Goal: Information Seeking & Learning: Check status

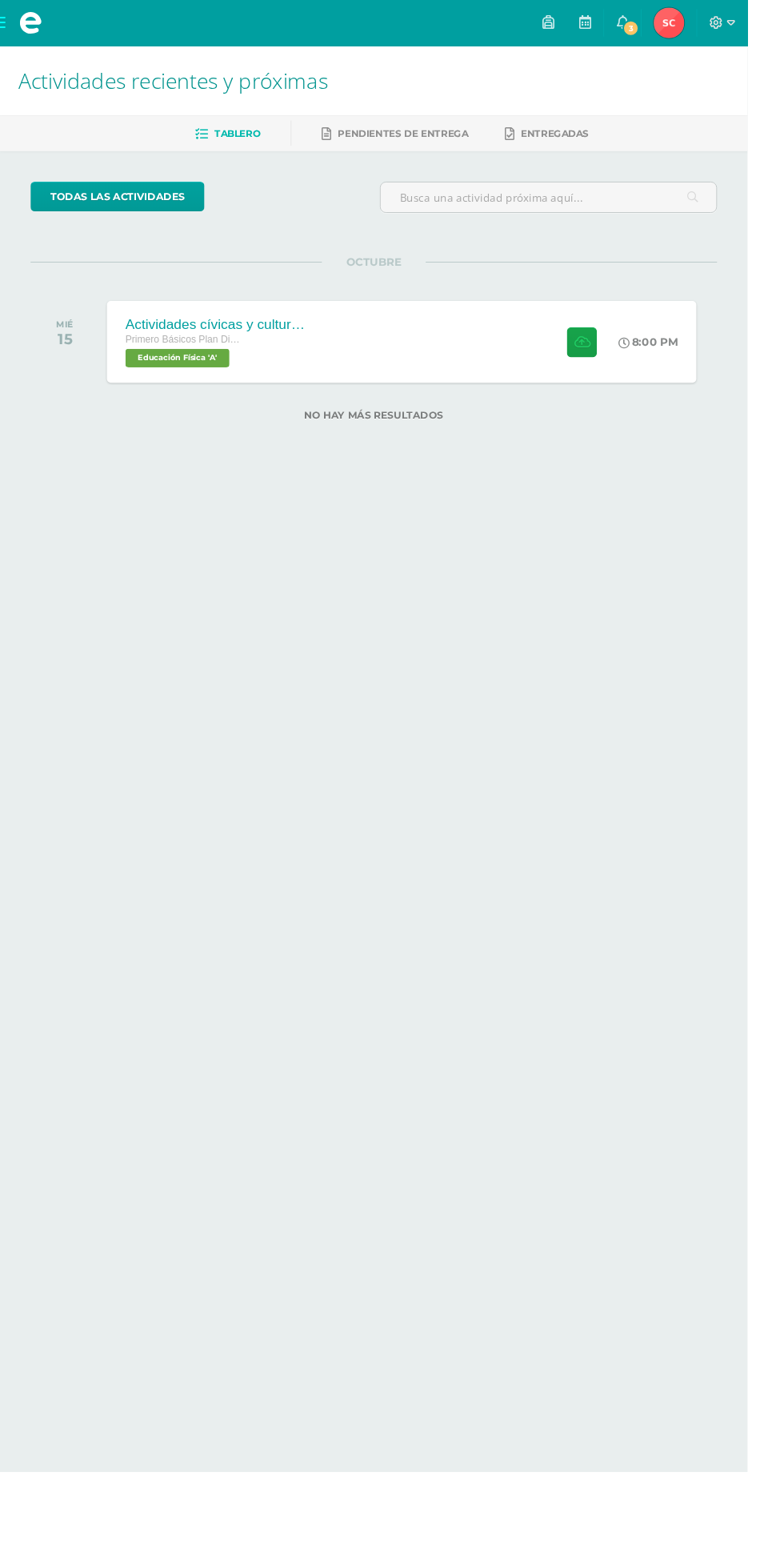
click at [221, 351] on span "Primero Básicos Plan Diario" at bounding box center [192, 356] width 122 height 11
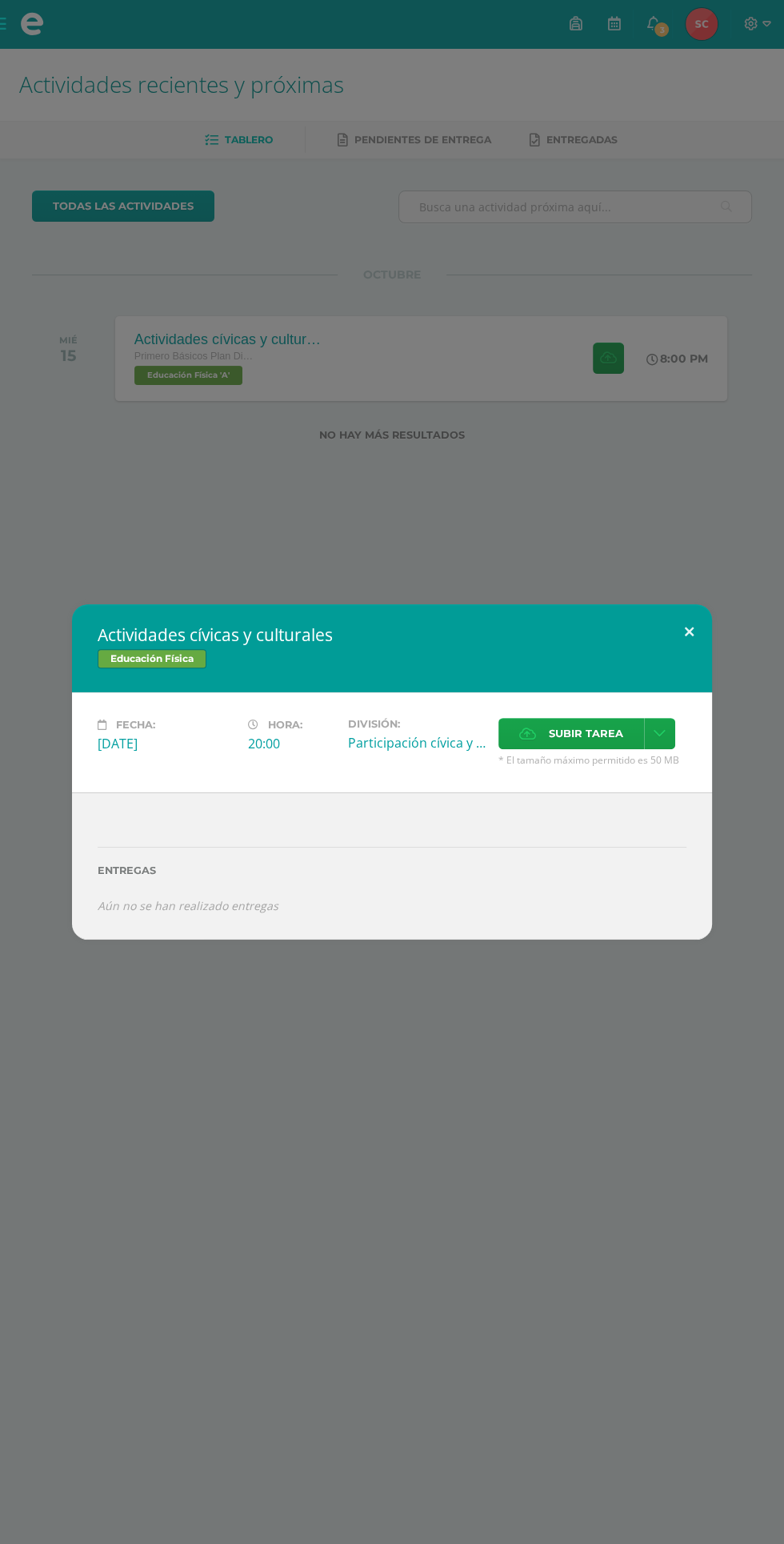
click at [689, 631] on button at bounding box center [690, 632] width 46 height 55
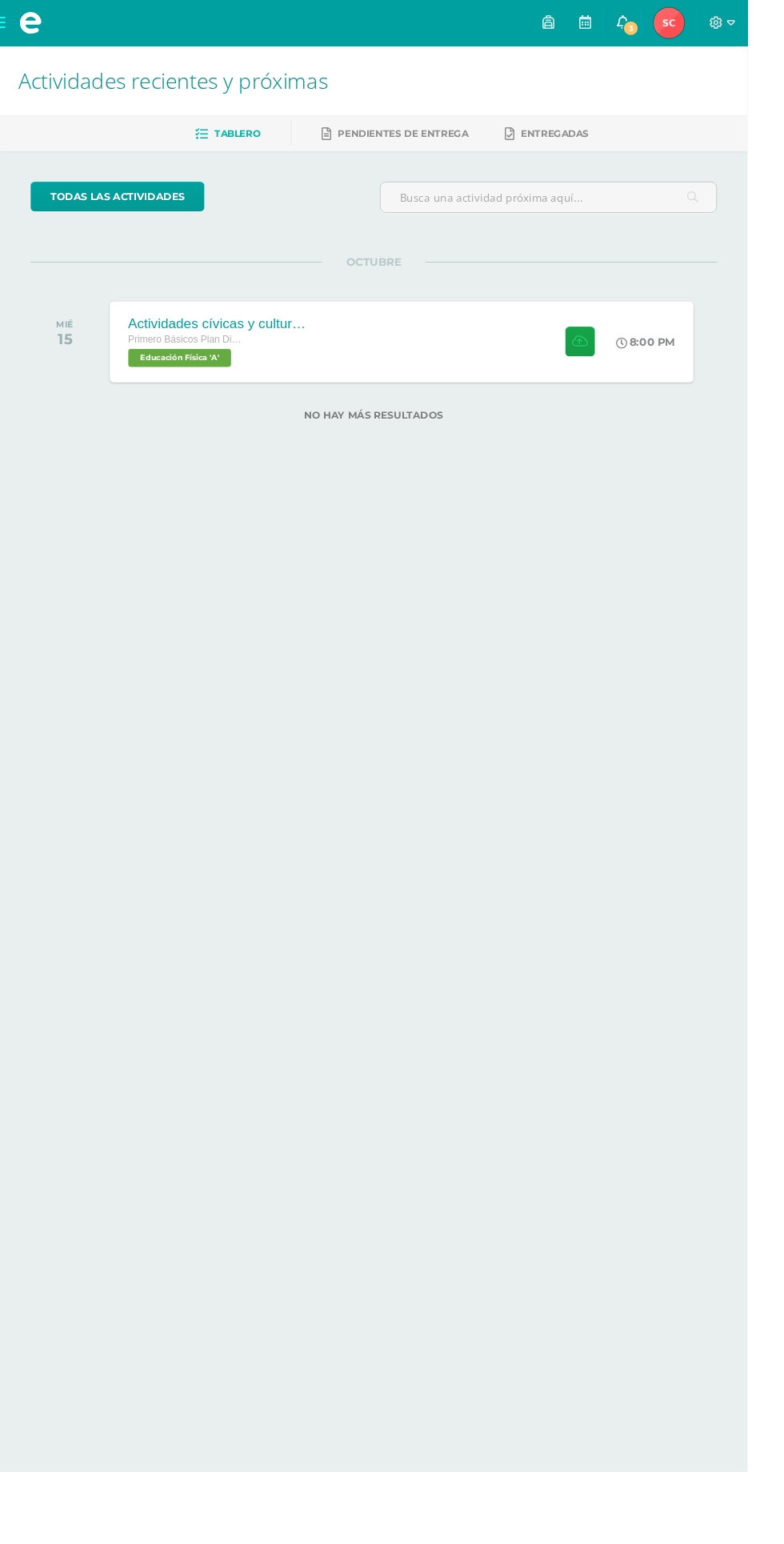
click at [660, 32] on span at bounding box center [652, 24] width 13 height 18
click at [718, 22] on img at bounding box center [702, 24] width 32 height 32
click at [718, 28] on img at bounding box center [702, 24] width 32 height 32
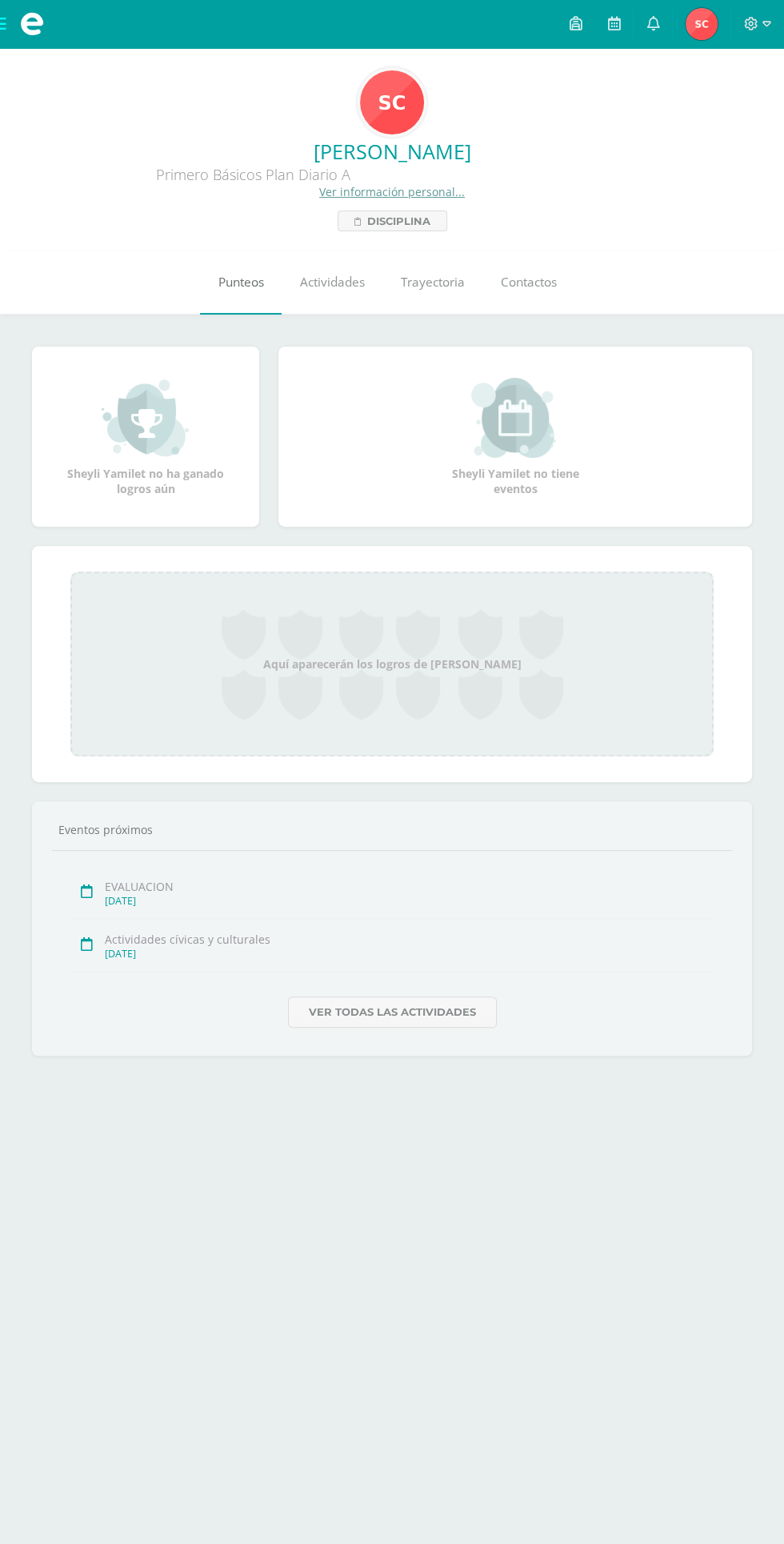
click at [222, 256] on link "Punteos" at bounding box center [241, 283] width 81 height 64
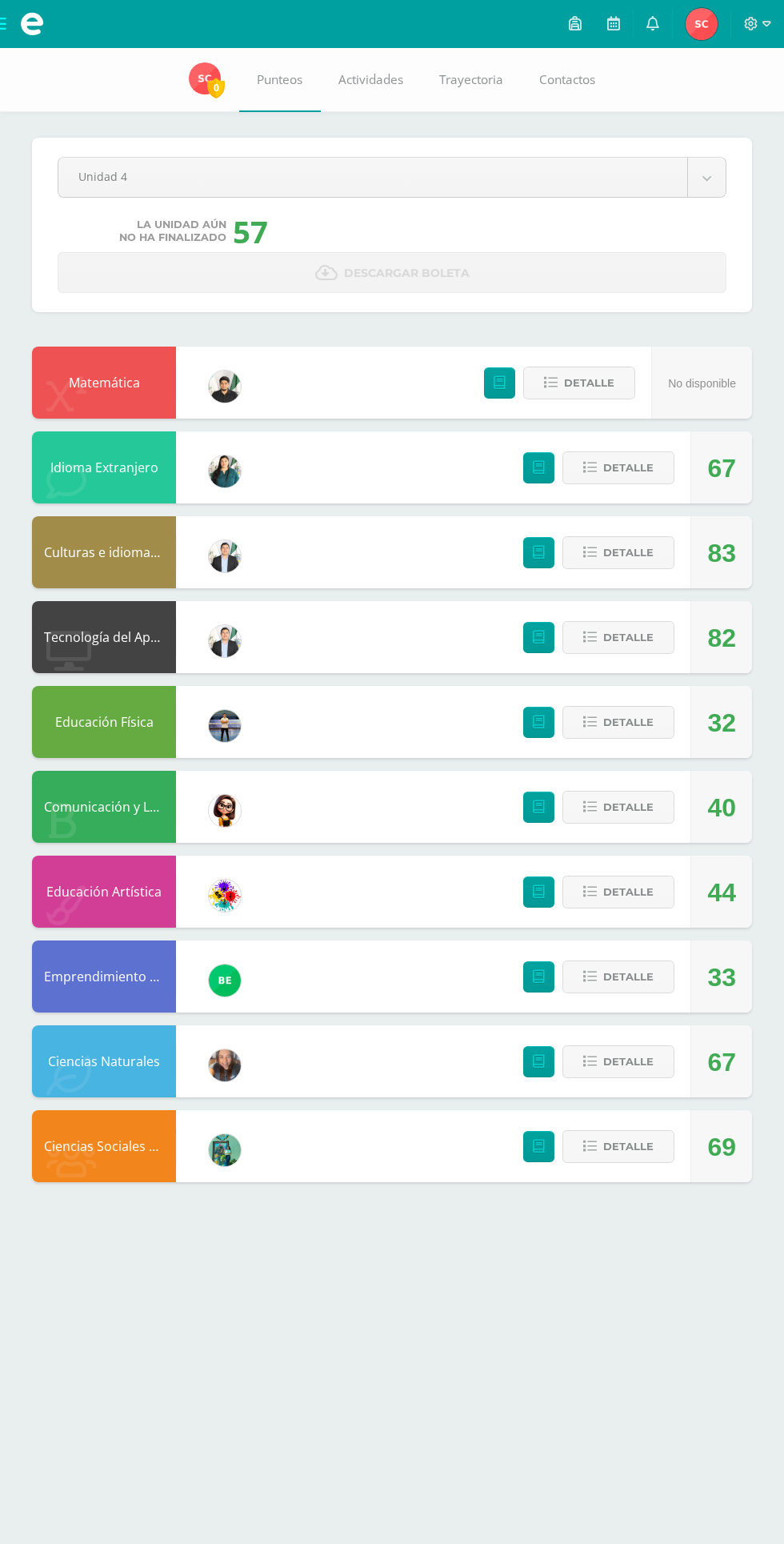
click at [244, 288] on link "Descargar boleta" at bounding box center [392, 272] width 669 height 41
click at [720, 717] on div "32" at bounding box center [721, 723] width 29 height 72
click at [569, 721] on button "Detalle" at bounding box center [618, 722] width 112 height 33
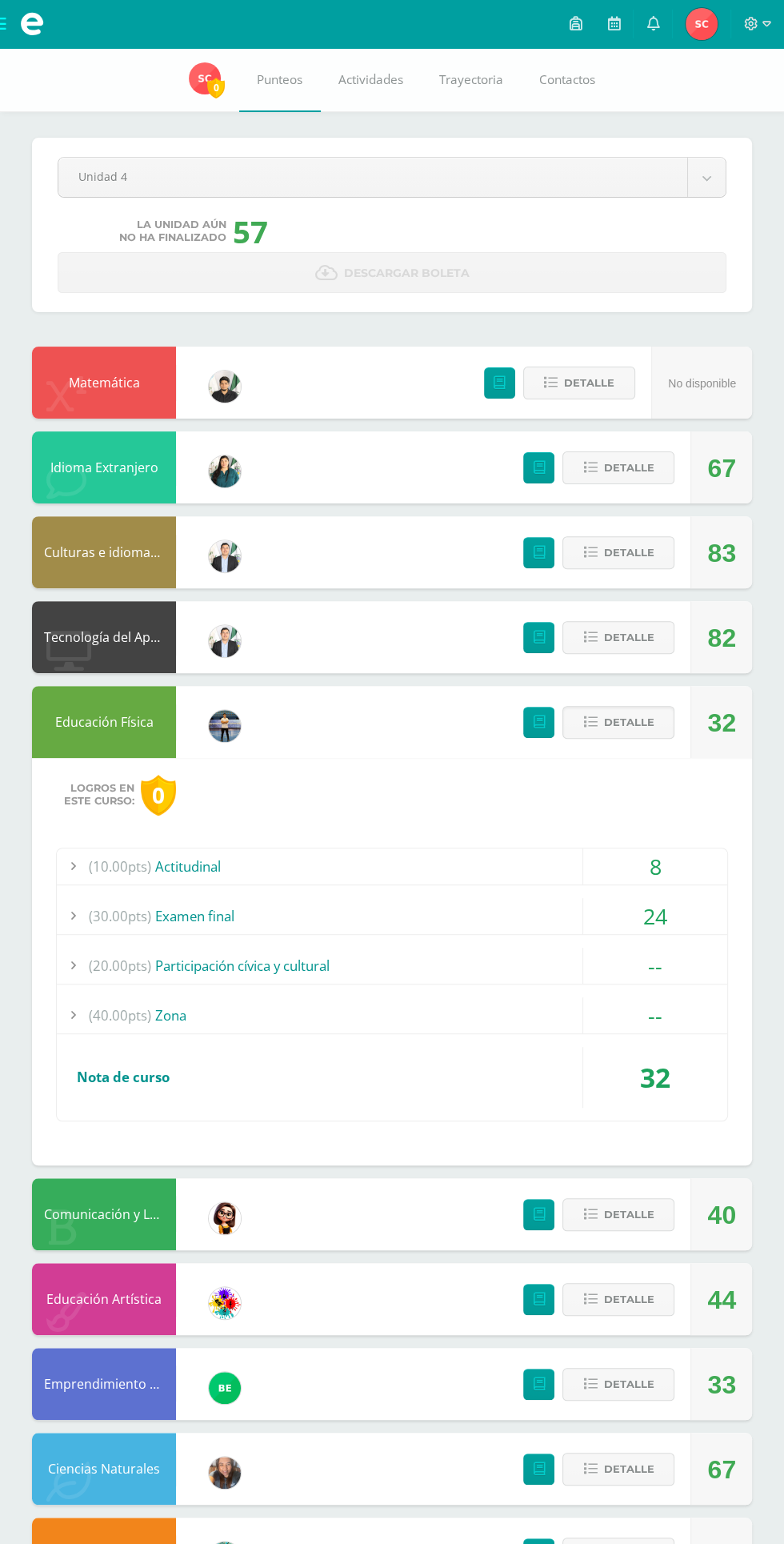
click at [672, 1017] on div "--" at bounding box center [655, 1015] width 144 height 36
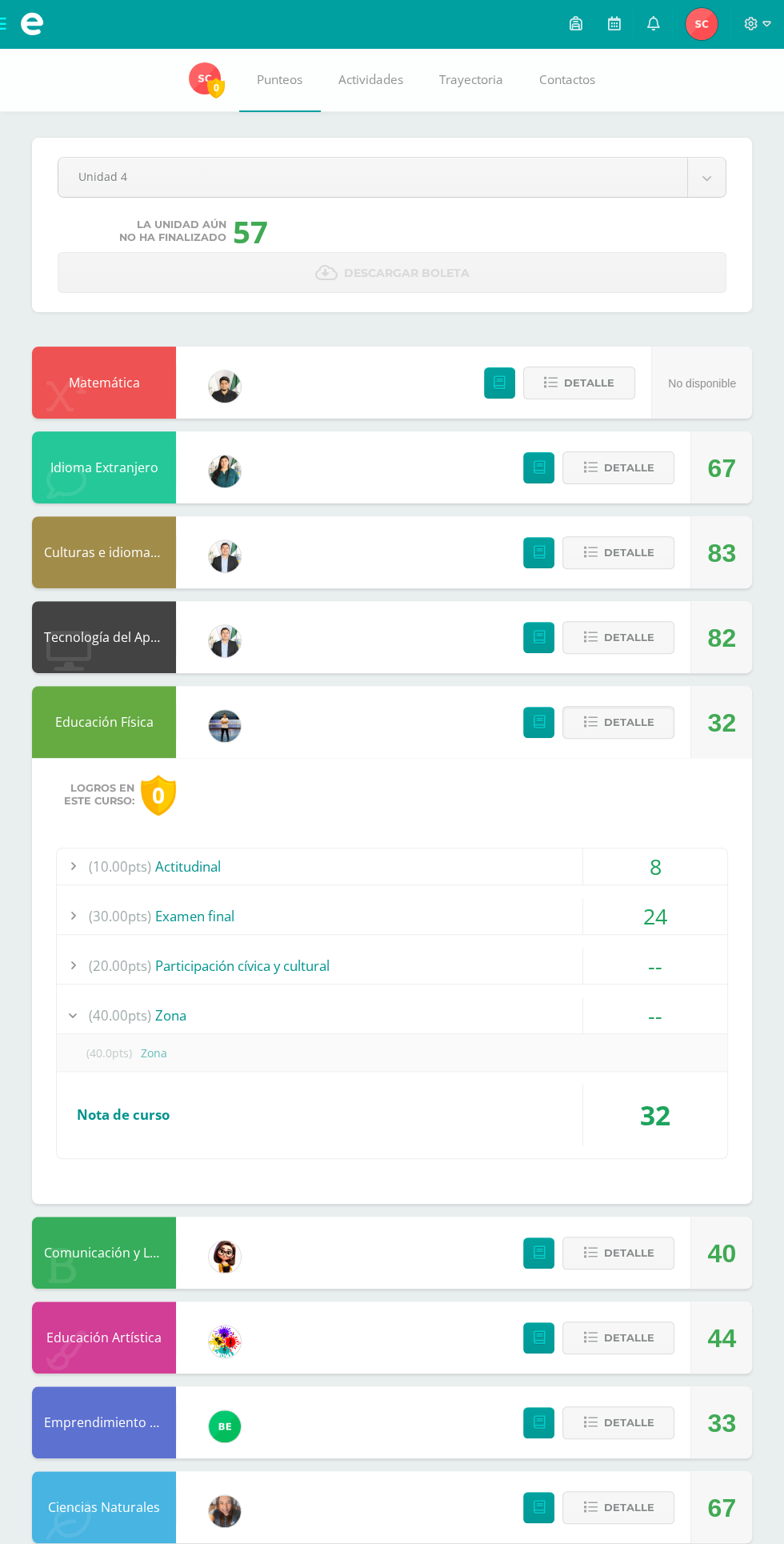
scroll to position [6, 0]
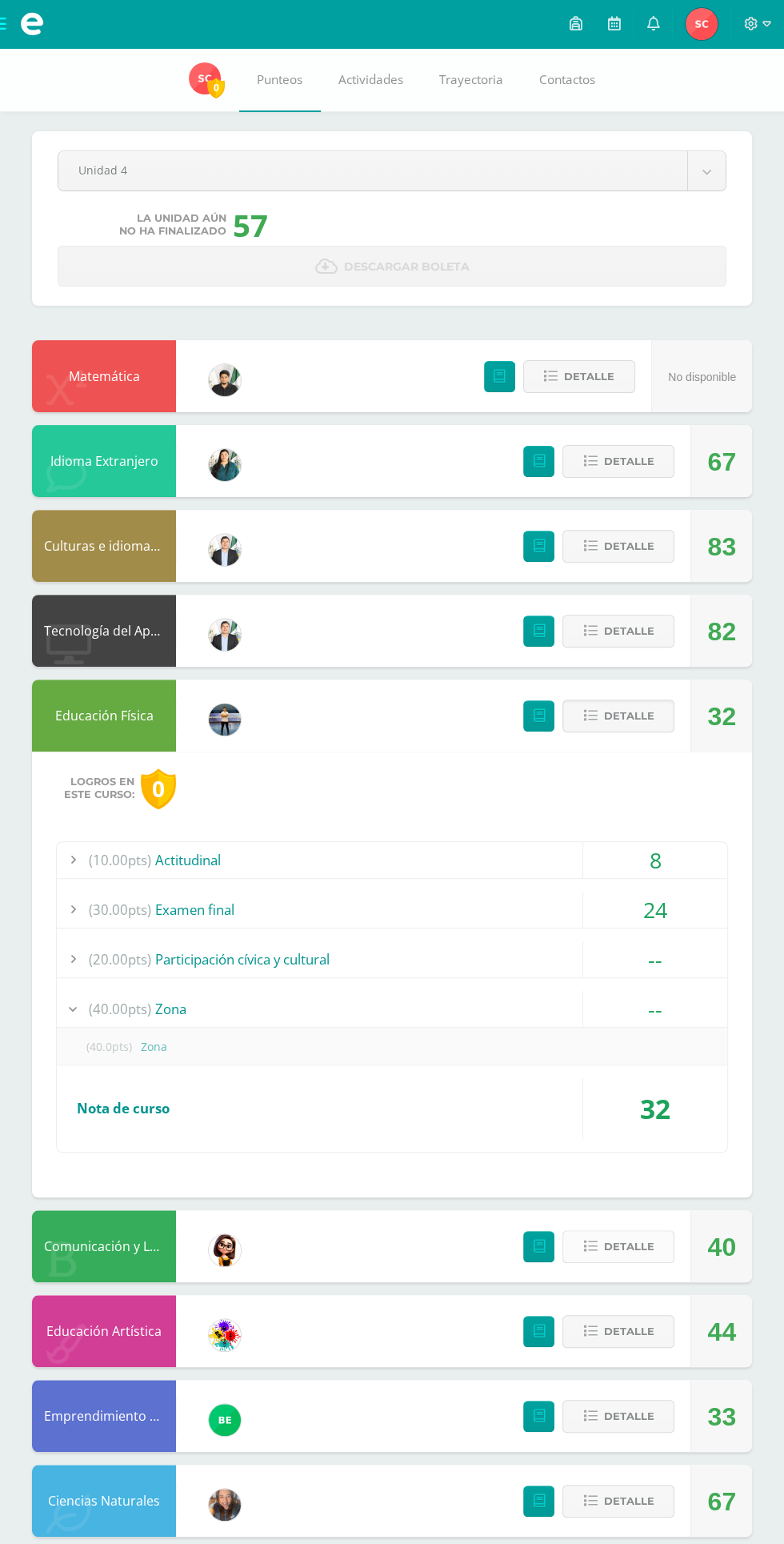
click at [613, 1241] on span "Detalle" at bounding box center [628, 1247] width 50 height 30
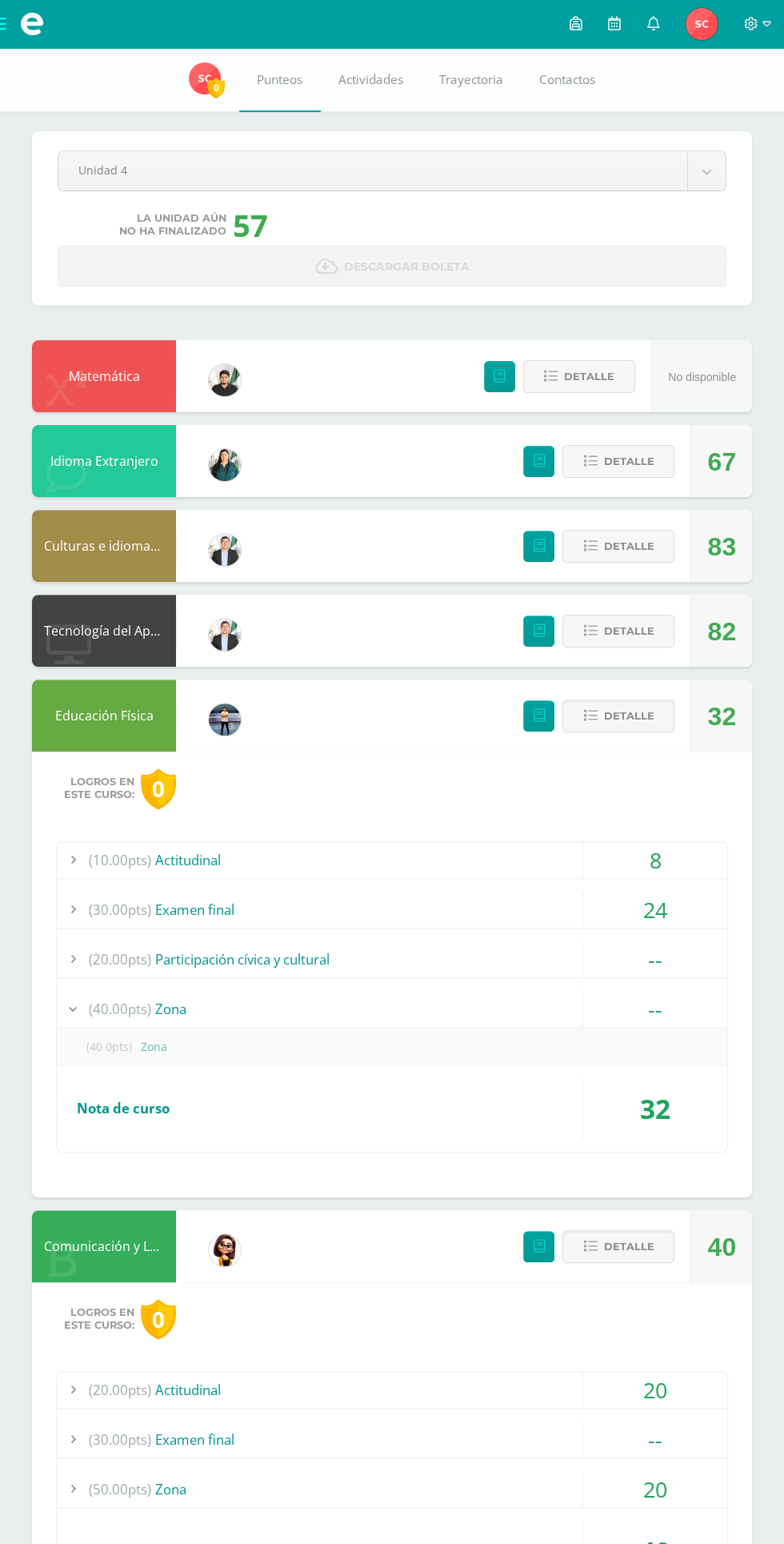
click at [675, 1485] on div "20" at bounding box center [655, 1489] width 144 height 36
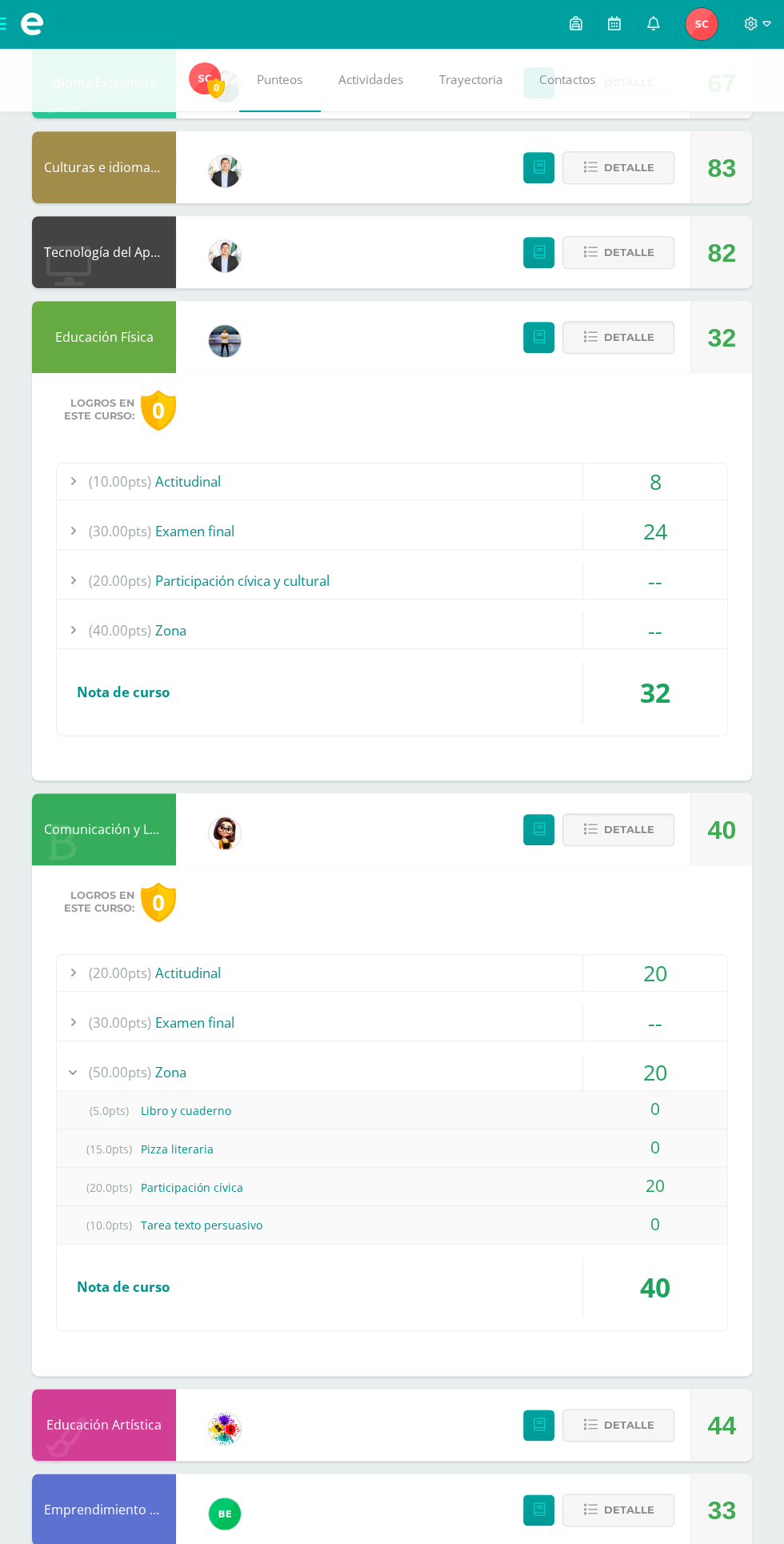
scroll to position [407, 0]
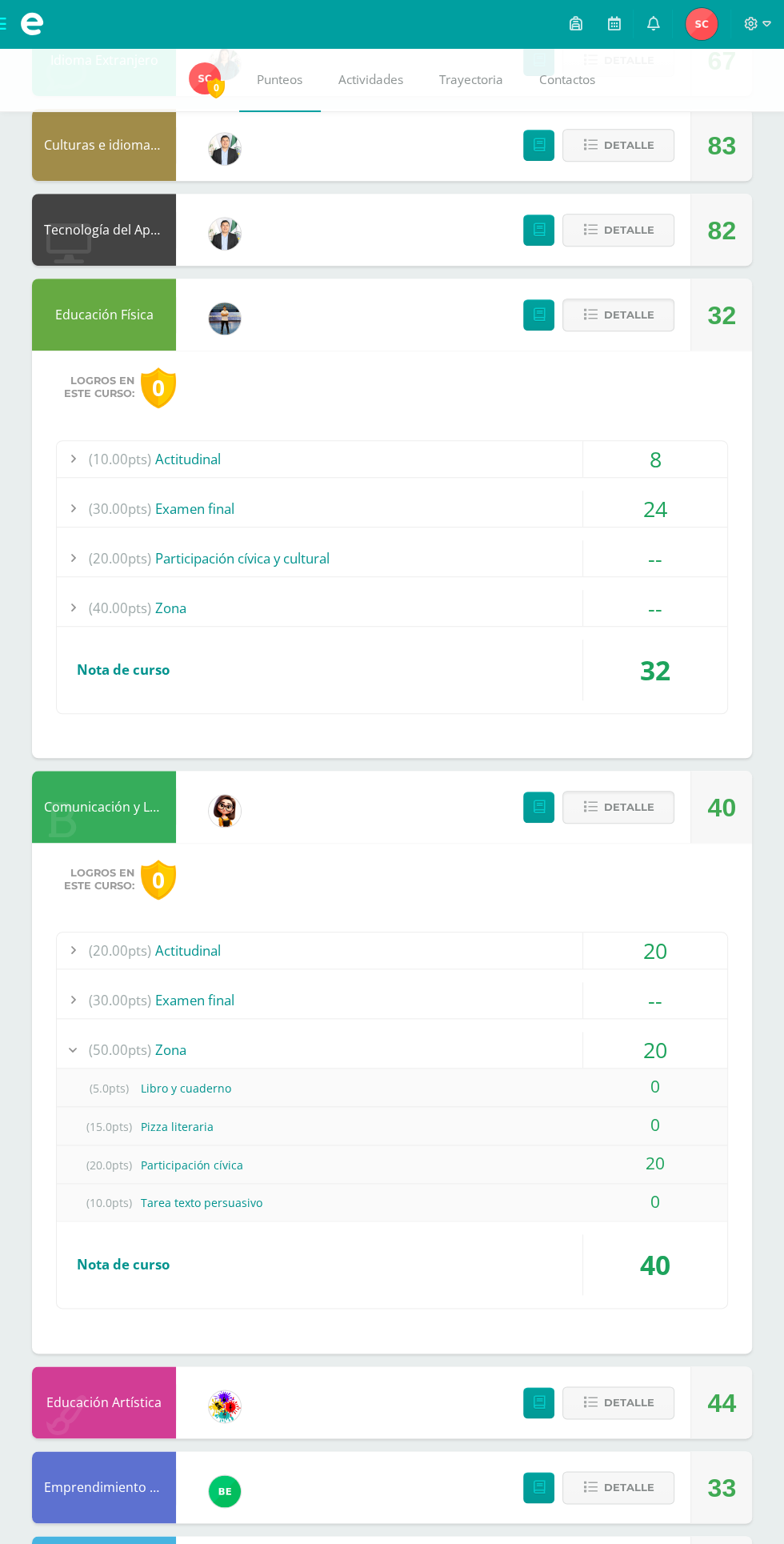
click at [193, 79] on img at bounding box center [205, 79] width 32 height 32
